Goal: Information Seeking & Learning: Compare options

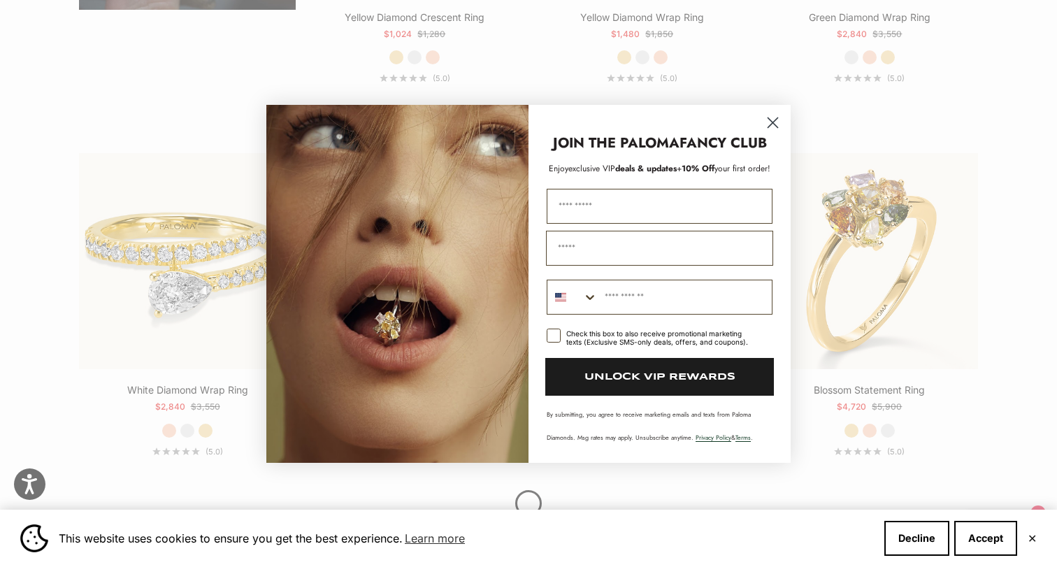
scroll to position [1419, 0]
click at [772, 120] on circle "Close dialog" at bounding box center [772, 121] width 23 height 23
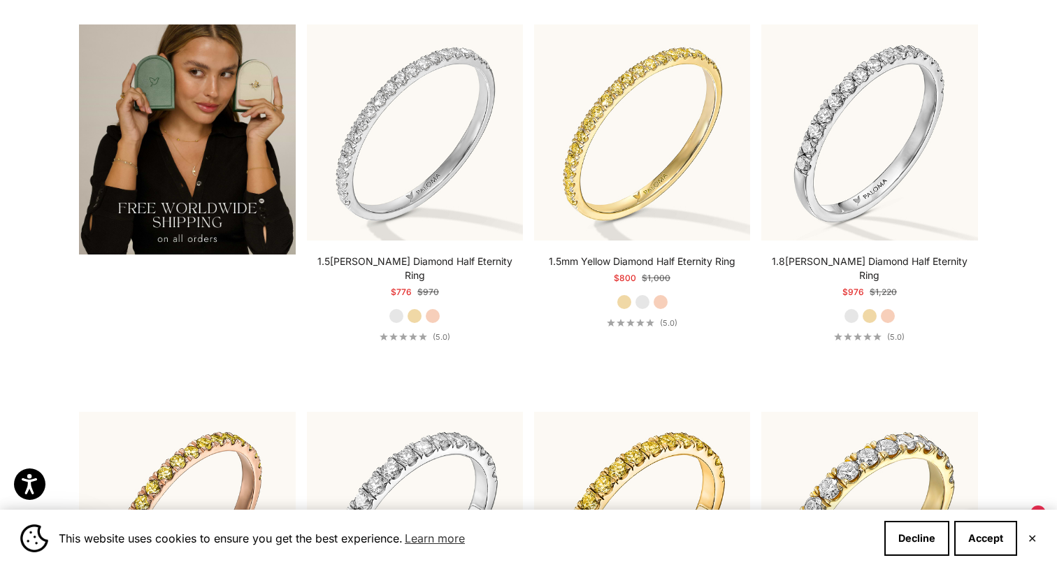
scroll to position [2666, 0]
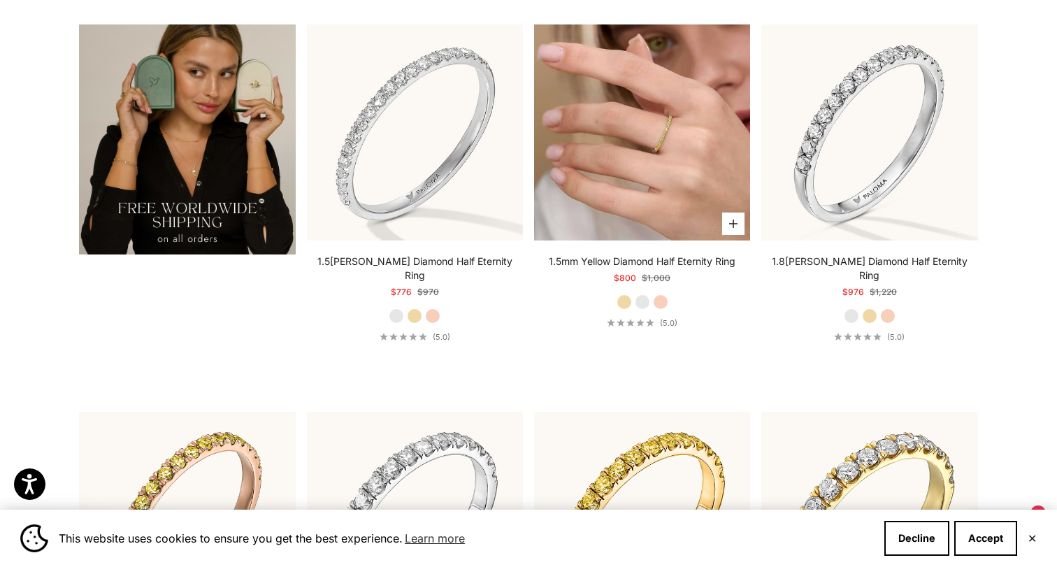
click at [646, 187] on img at bounding box center [642, 132] width 216 height 216
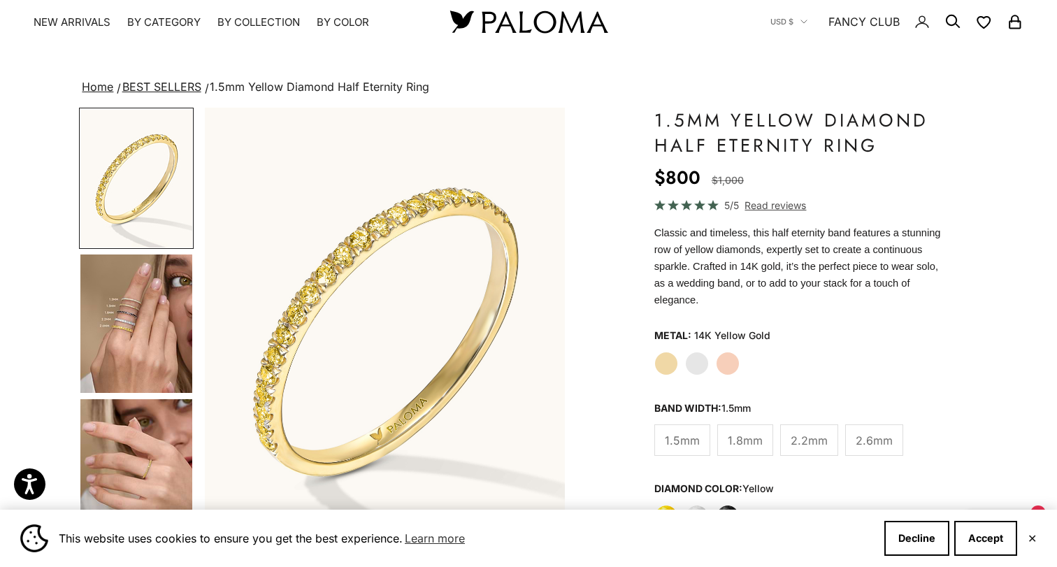
scroll to position [31, 0]
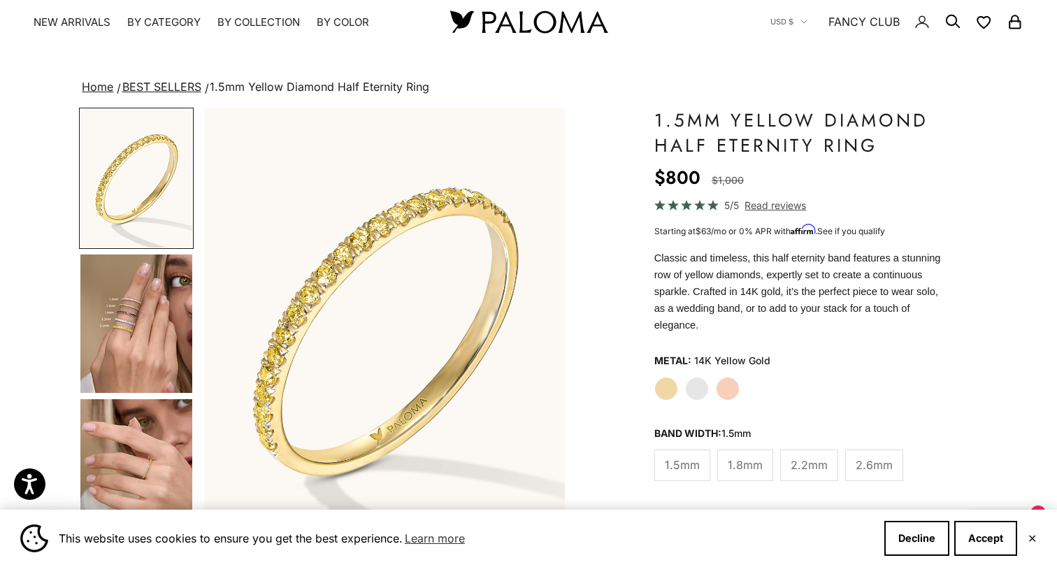
click at [155, 334] on img "Go to item 4" at bounding box center [136, 324] width 112 height 138
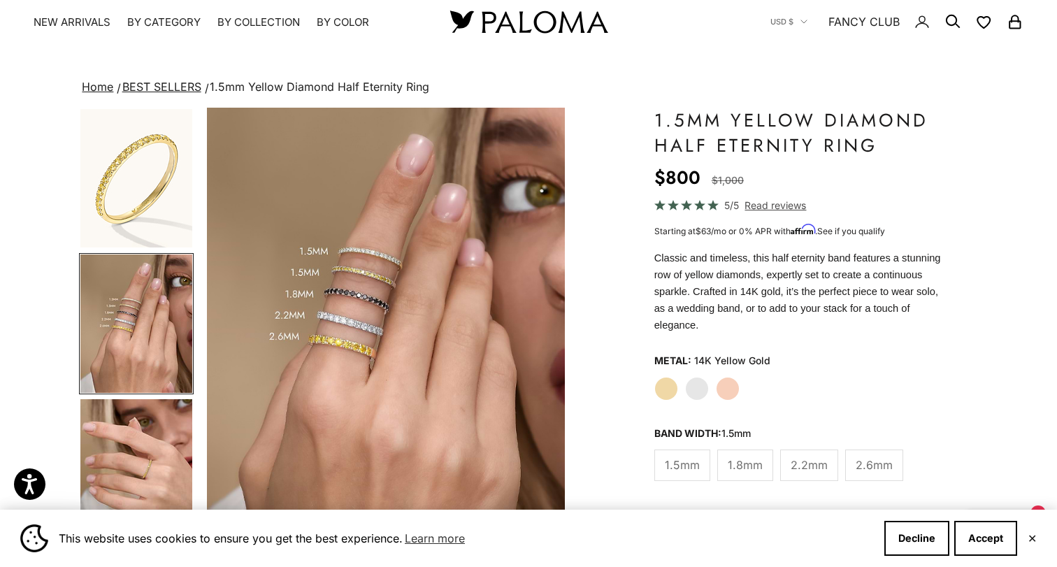
scroll to position [0, 376]
click at [742, 460] on span "1.8mm" at bounding box center [745, 465] width 35 height 18
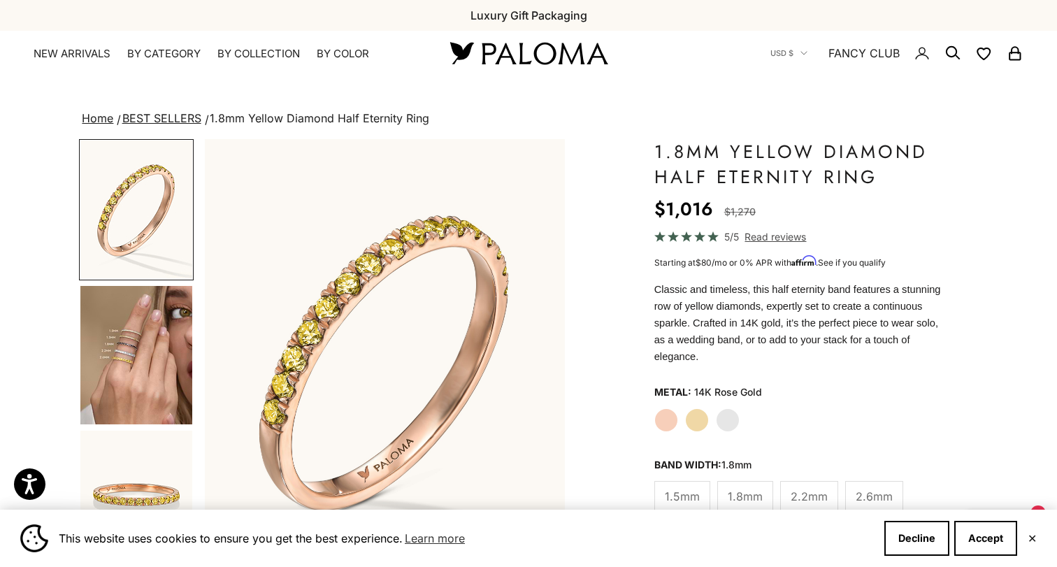
click at [689, 491] on span "1.5mm" at bounding box center [682, 496] width 35 height 18
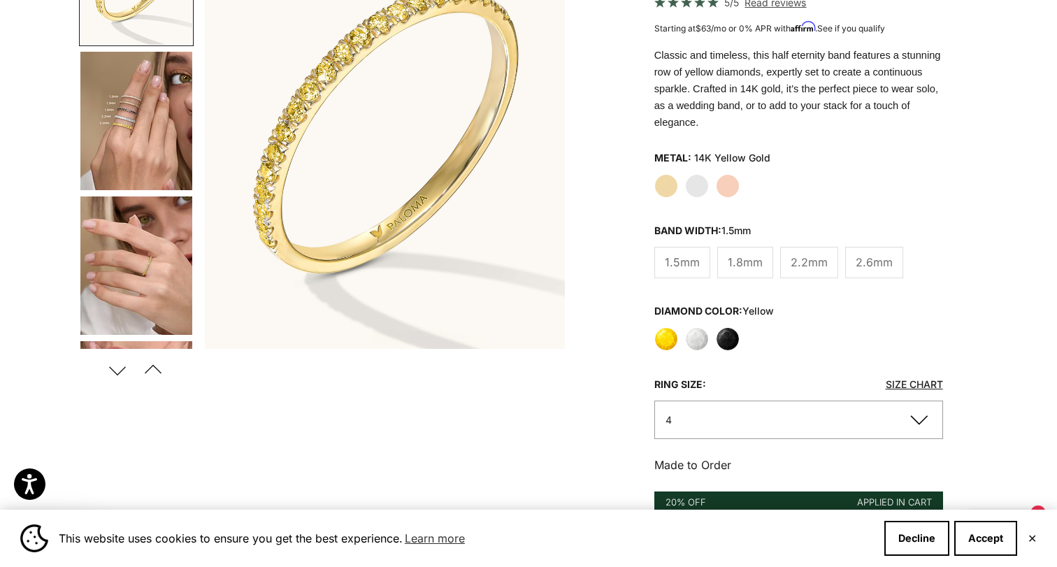
scroll to position [242, 0]
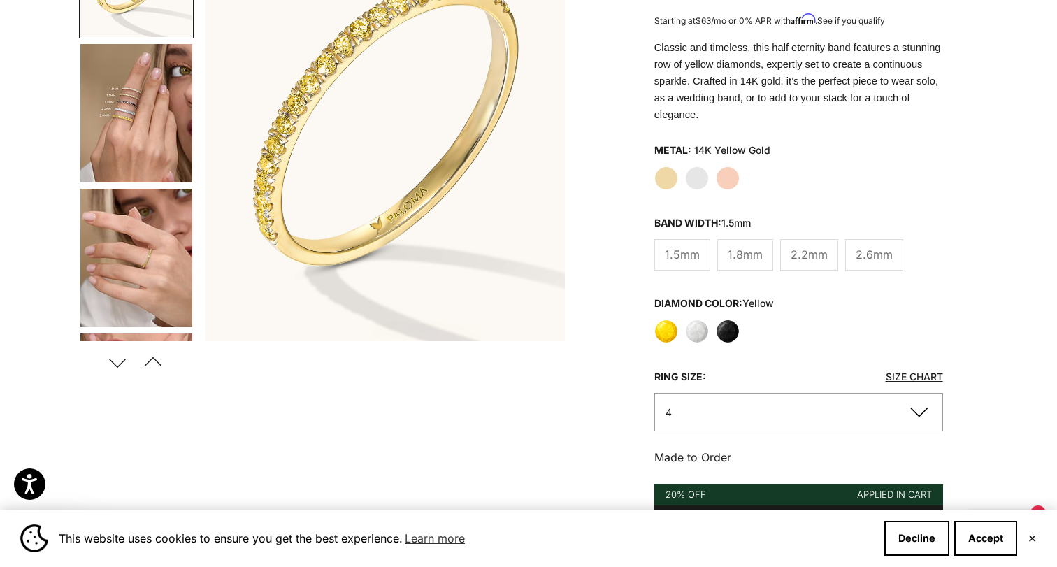
click at [125, 363] on button "Next" at bounding box center [117, 362] width 31 height 32
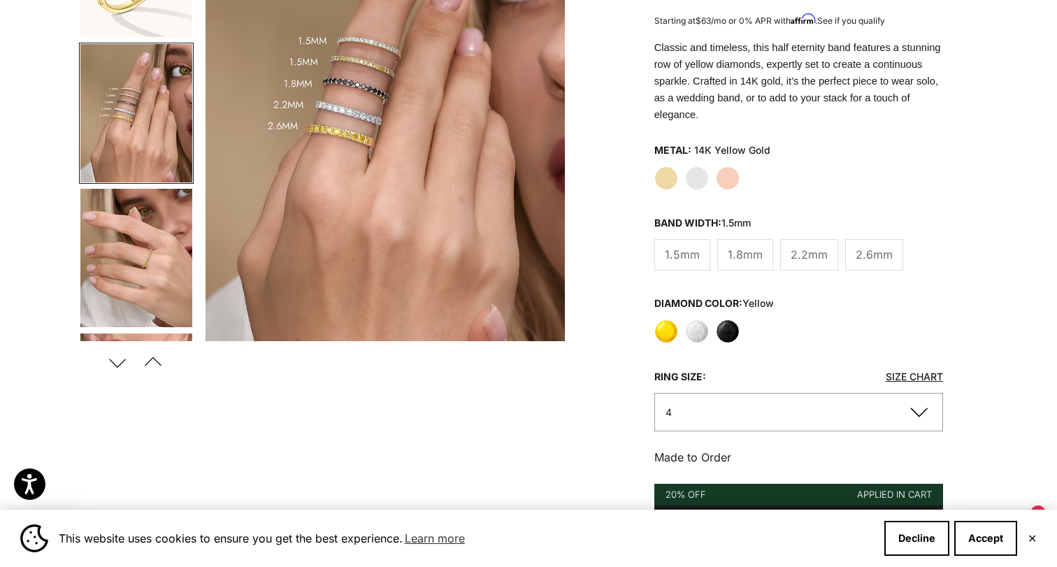
click at [125, 363] on button "Next" at bounding box center [117, 362] width 31 height 32
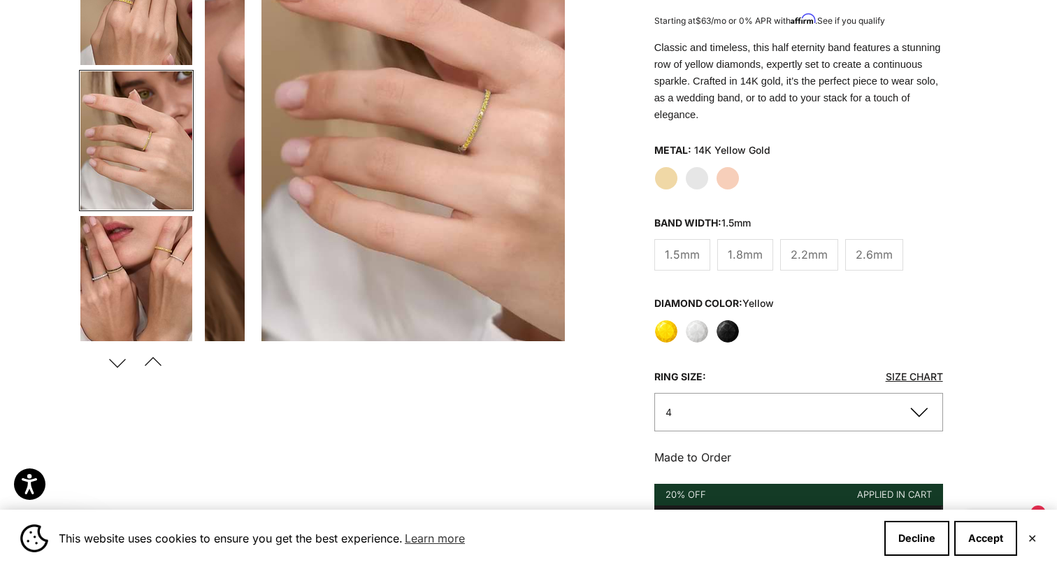
scroll to position [0, 753]
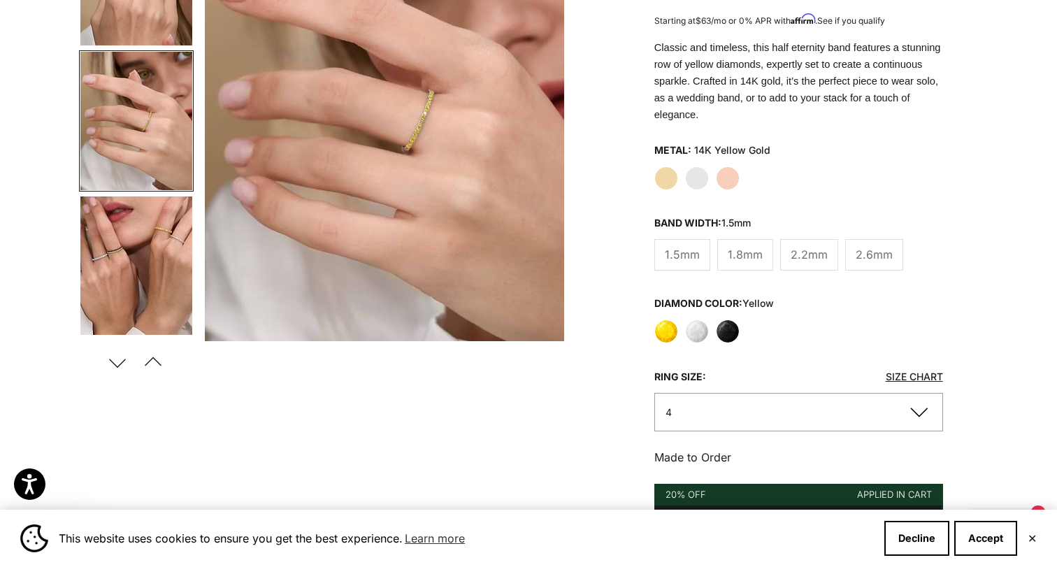
click at [126, 364] on button "Next" at bounding box center [117, 362] width 31 height 32
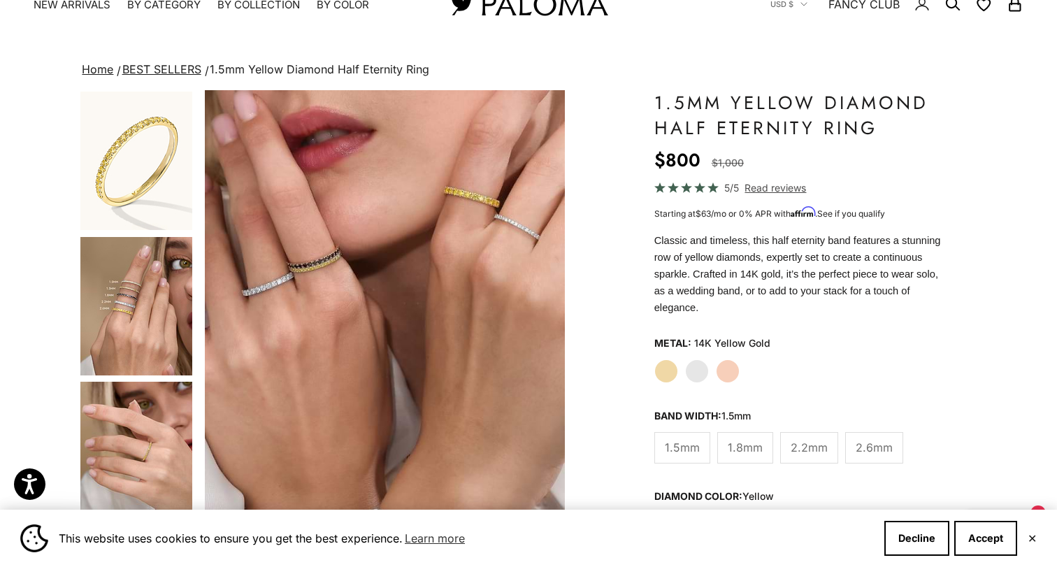
scroll to position [0, 0]
click at [161, 310] on img "Go to item 4" at bounding box center [136, 306] width 112 height 138
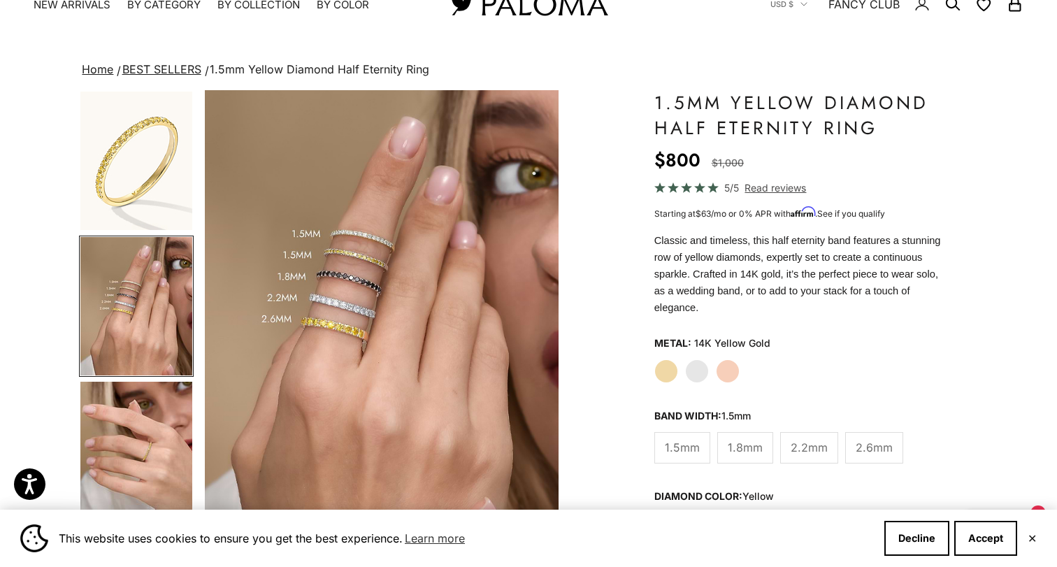
scroll to position [0, 376]
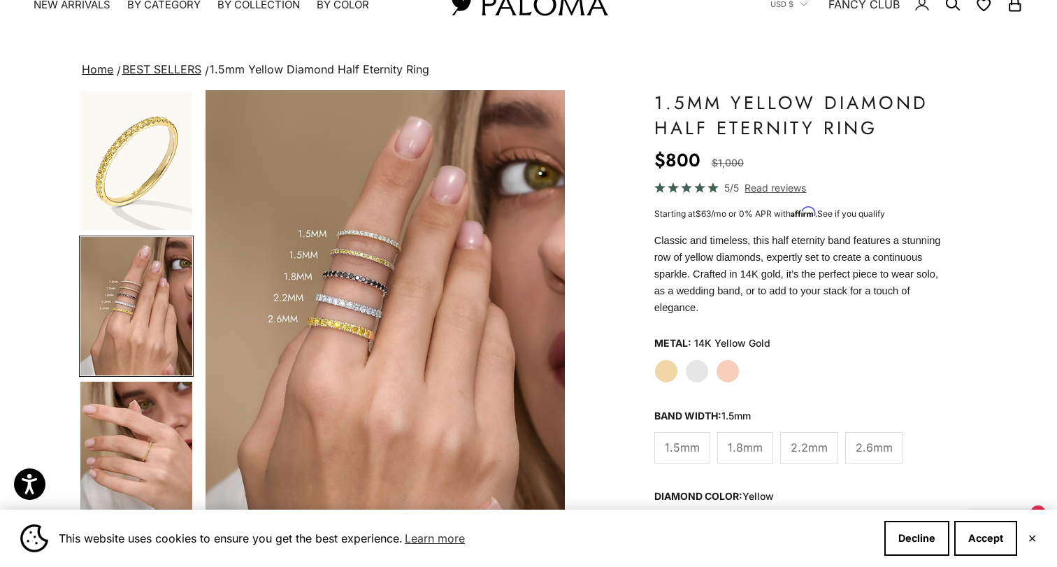
click at [815, 455] on span "2.2mm" at bounding box center [809, 447] width 37 height 18
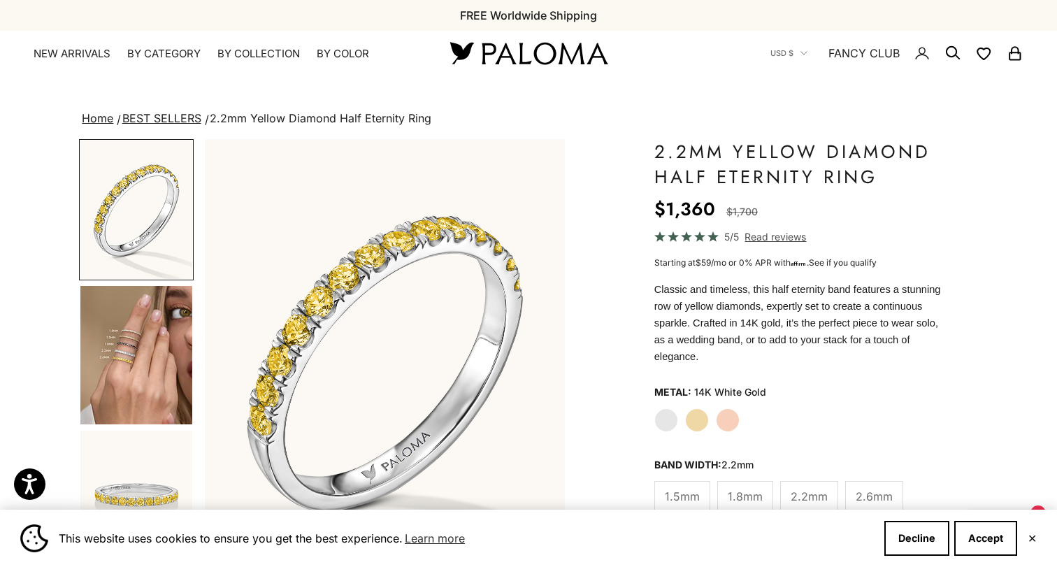
click at [697, 425] on label "Yellow Gold" at bounding box center [697, 420] width 24 height 24
